Goal: Find specific page/section: Find specific page/section

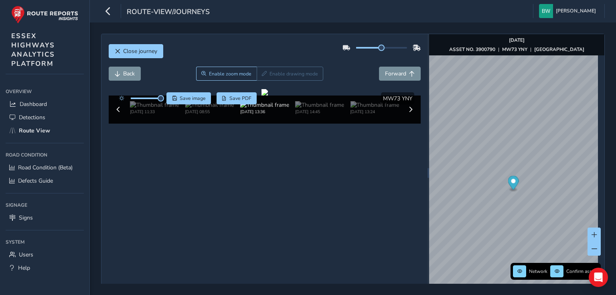
scroll to position [28, 0]
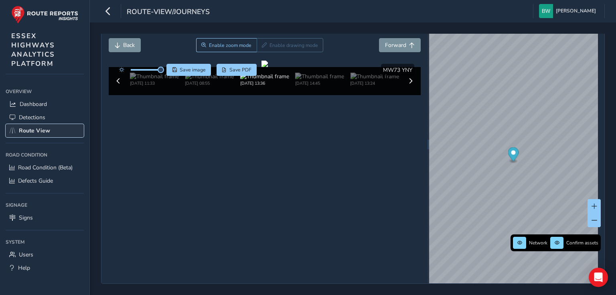
click at [26, 132] on span "Route View" at bounding box center [34, 131] width 31 height 8
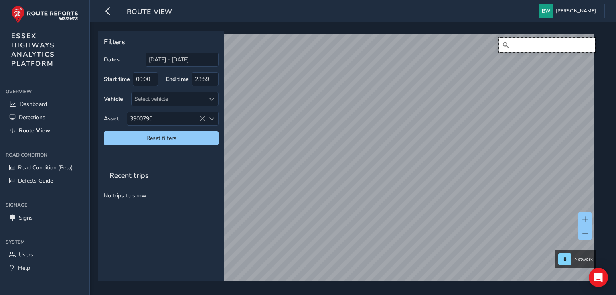
click at [536, 45] on input "Search" at bounding box center [547, 45] width 96 height 14
click at [533, 46] on input "Search" at bounding box center [547, 45] width 96 height 14
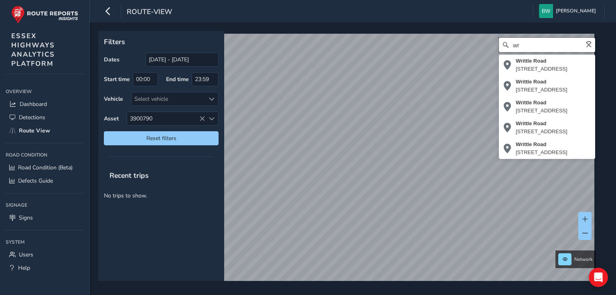
type input "w"
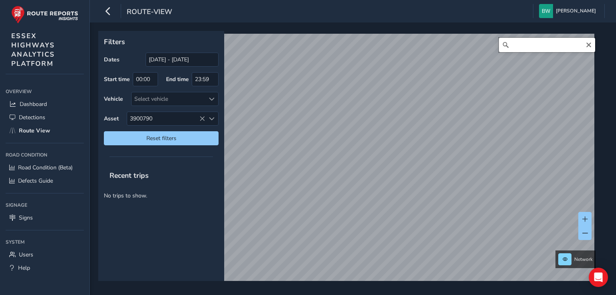
click at [518, 43] on input "Search" at bounding box center [547, 45] width 96 height 14
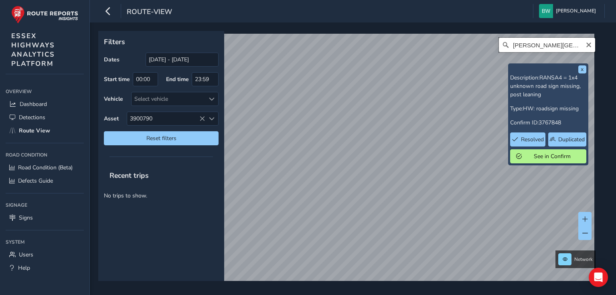
click at [516, 47] on input "[PERSON_NAME][GEOGRAPHIC_DATA], [GEOGRAPHIC_DATA]" at bounding box center [547, 45] width 96 height 14
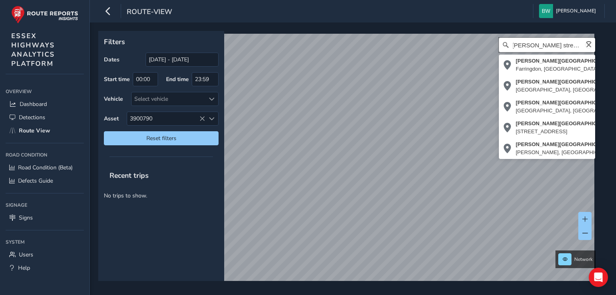
type input "[PERSON_NAME][GEOGRAPHIC_DATA], [GEOGRAPHIC_DATA]"
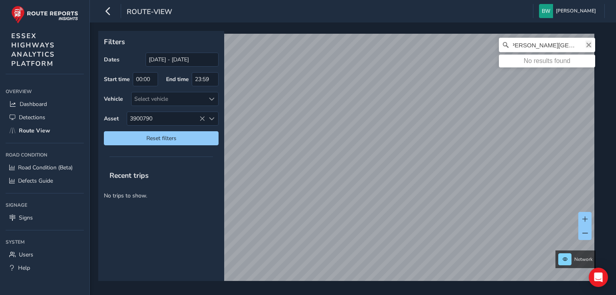
click at [586, 43] on icon "Clear" at bounding box center [588, 45] width 5 height 5
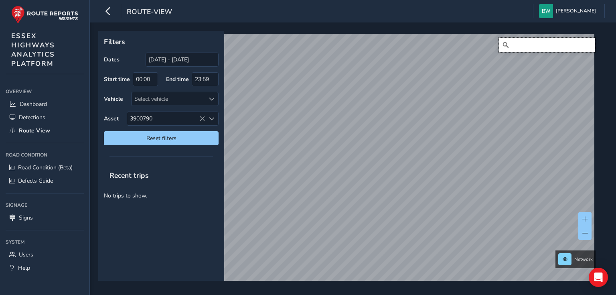
click at [543, 46] on input "Search" at bounding box center [547, 45] width 96 height 14
click at [516, 44] on input "Search" at bounding box center [547, 45] width 96 height 14
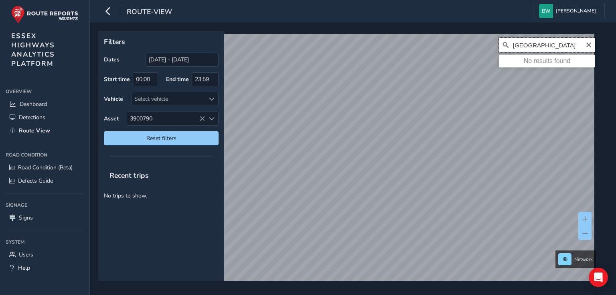
click at [557, 45] on input "[GEOGRAPHIC_DATA]" at bounding box center [547, 45] width 96 height 14
click at [402, 46] on div "[STREET_ADDRESS]" at bounding box center [350, 162] width 498 height 256
type input "[GEOGRAPHIC_DATA], widford"
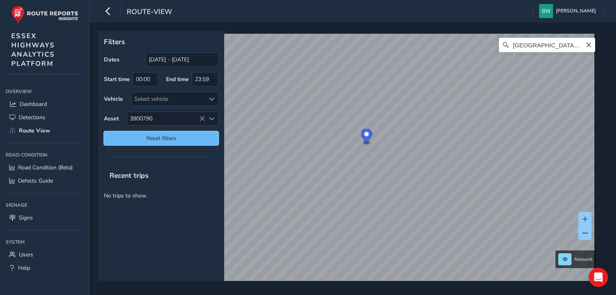
click at [166, 137] on span "Reset filters" at bounding box center [161, 138] width 103 height 8
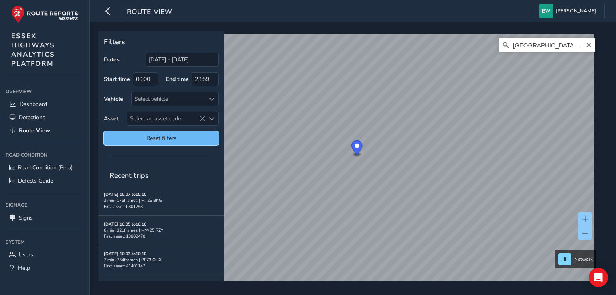
type input "[DATE] - [DATE]"
click at [586, 46] on icon "Clear" at bounding box center [588, 45] width 5 height 5
type input "[GEOGRAPHIC_DATA], widford"
